Goal: Find contact information: Find contact information

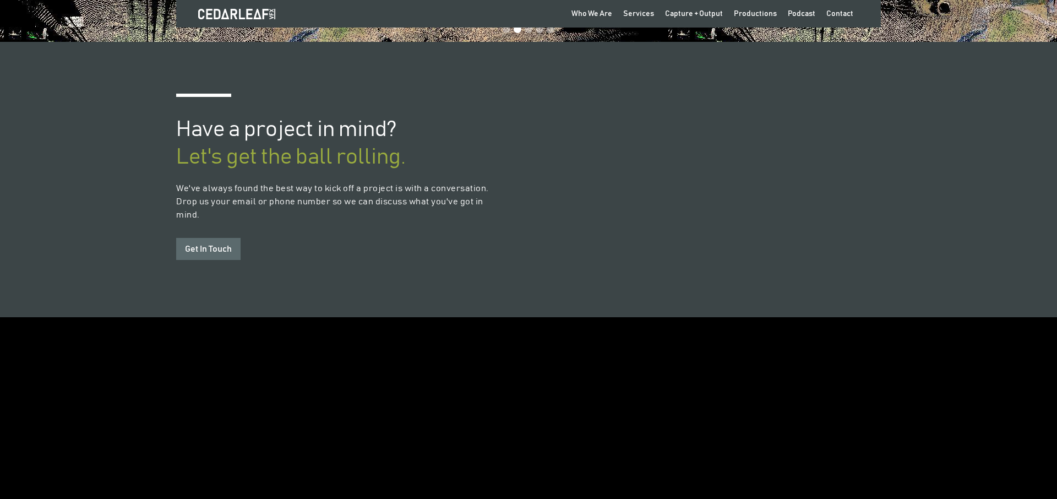
scroll to position [3073, 0]
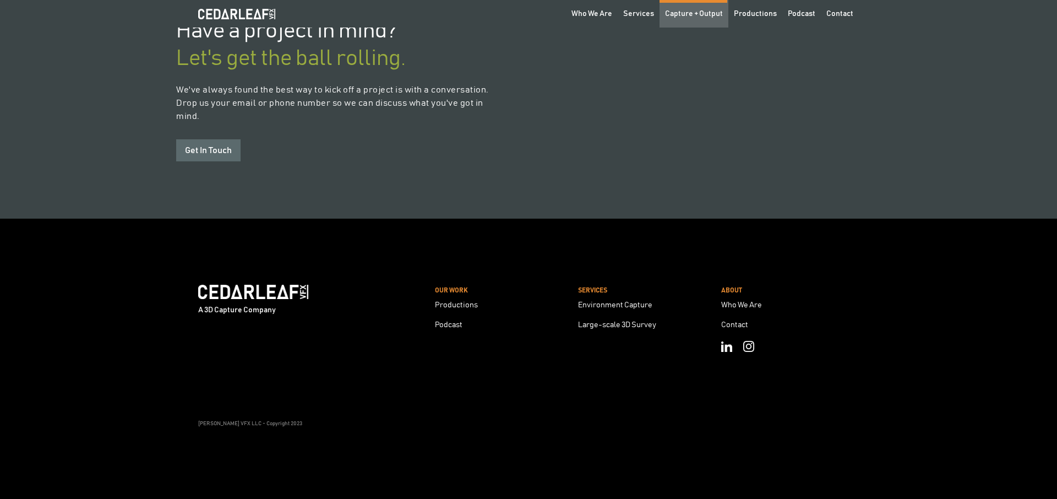
click at [692, 12] on div "Capture + Output" at bounding box center [694, 13] width 58 height 11
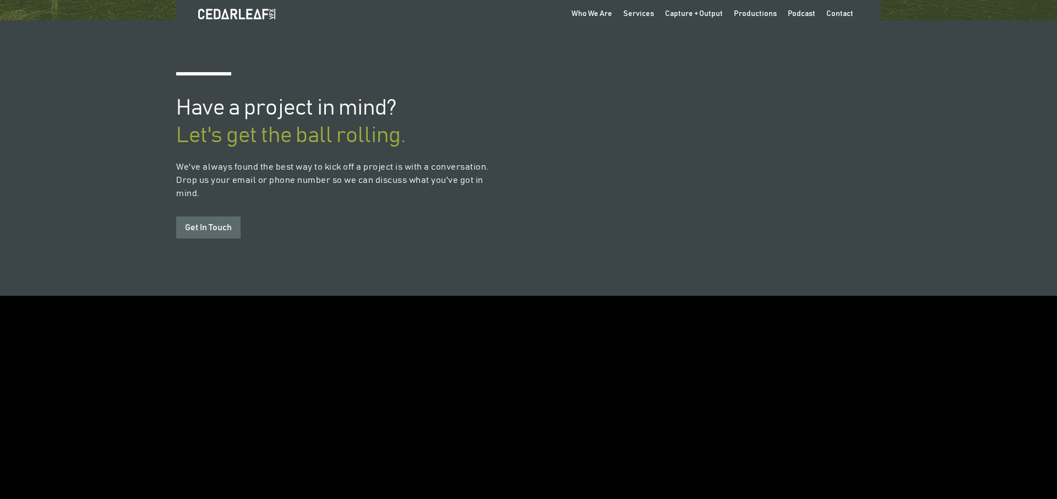
scroll to position [1036, 0]
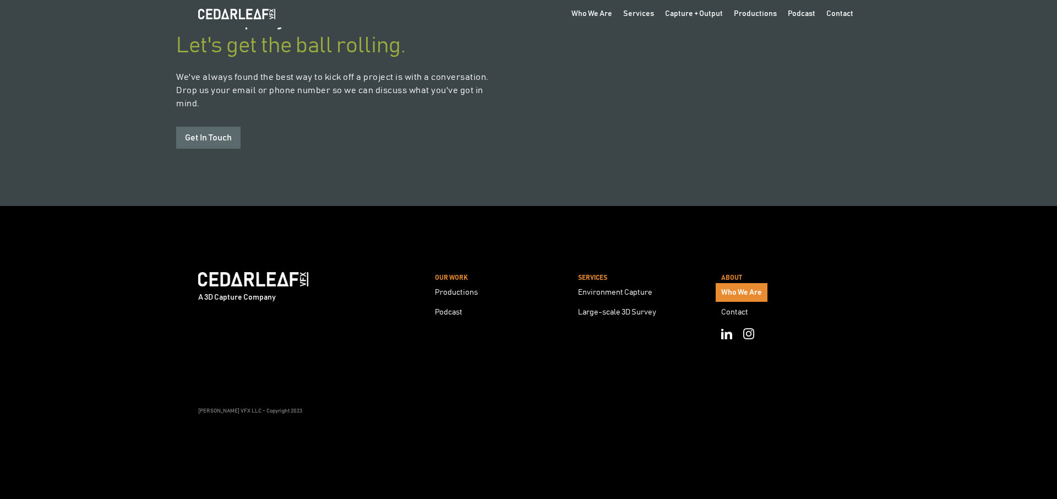
click at [744, 290] on div "Who We Are" at bounding box center [741, 292] width 41 height 8
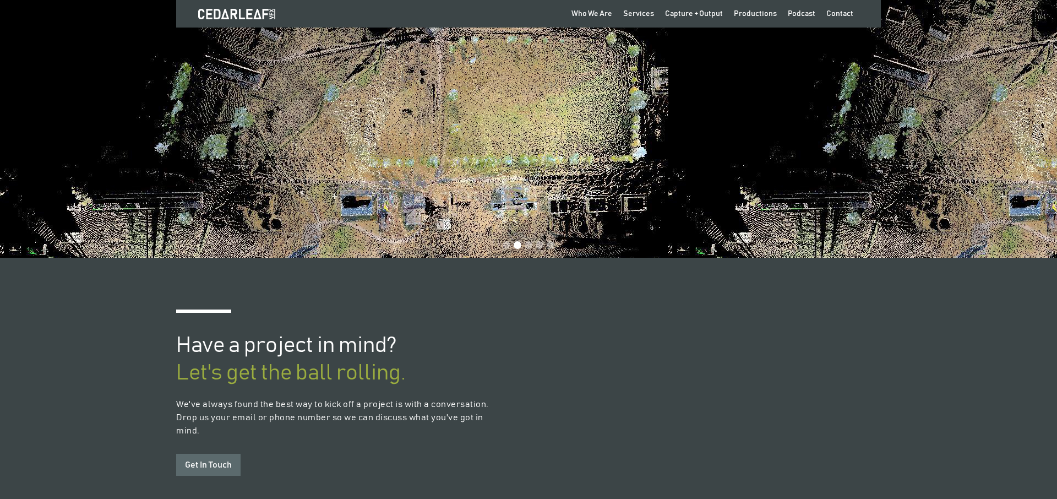
scroll to position [2699, 0]
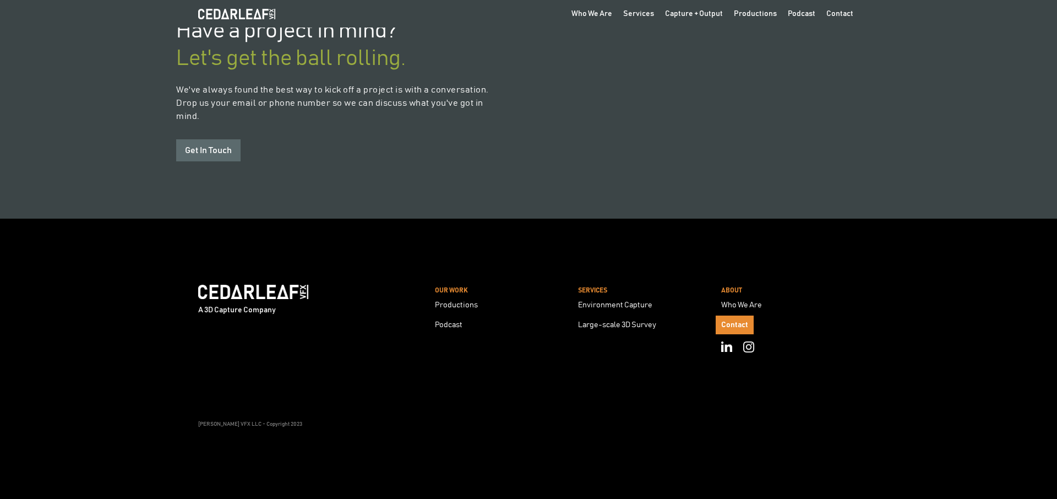
click at [734, 321] on div "Contact" at bounding box center [734, 325] width 27 height 8
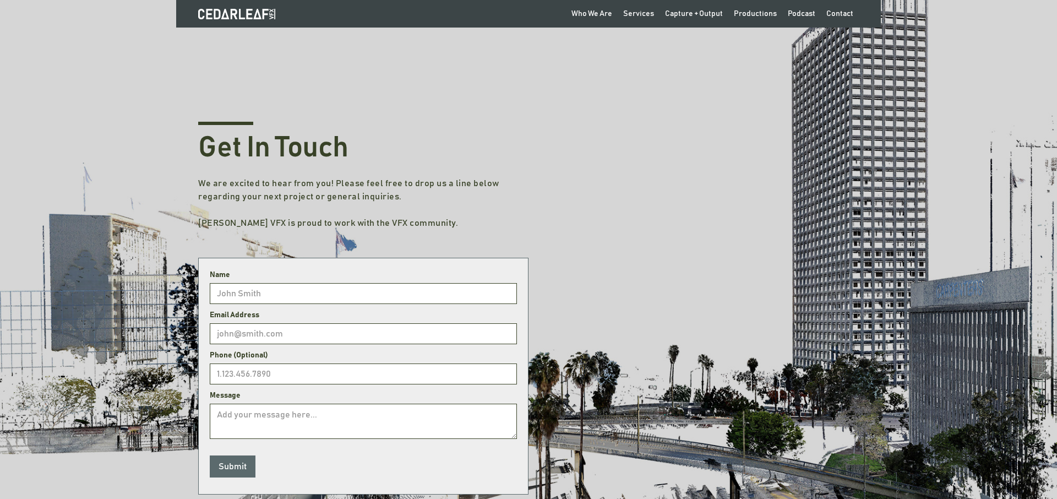
scroll to position [340, 0]
